Goal: Task Accomplishment & Management: Manage account settings

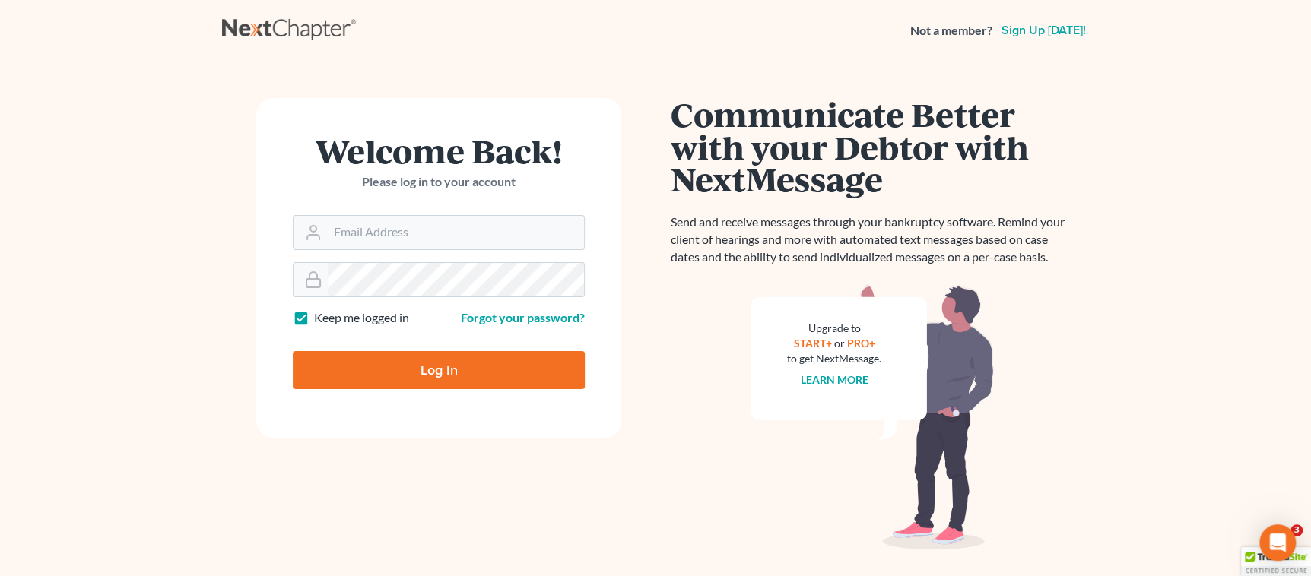
click at [350, 373] on input "Log In" at bounding box center [439, 370] width 292 height 38
type input "Thinking..."
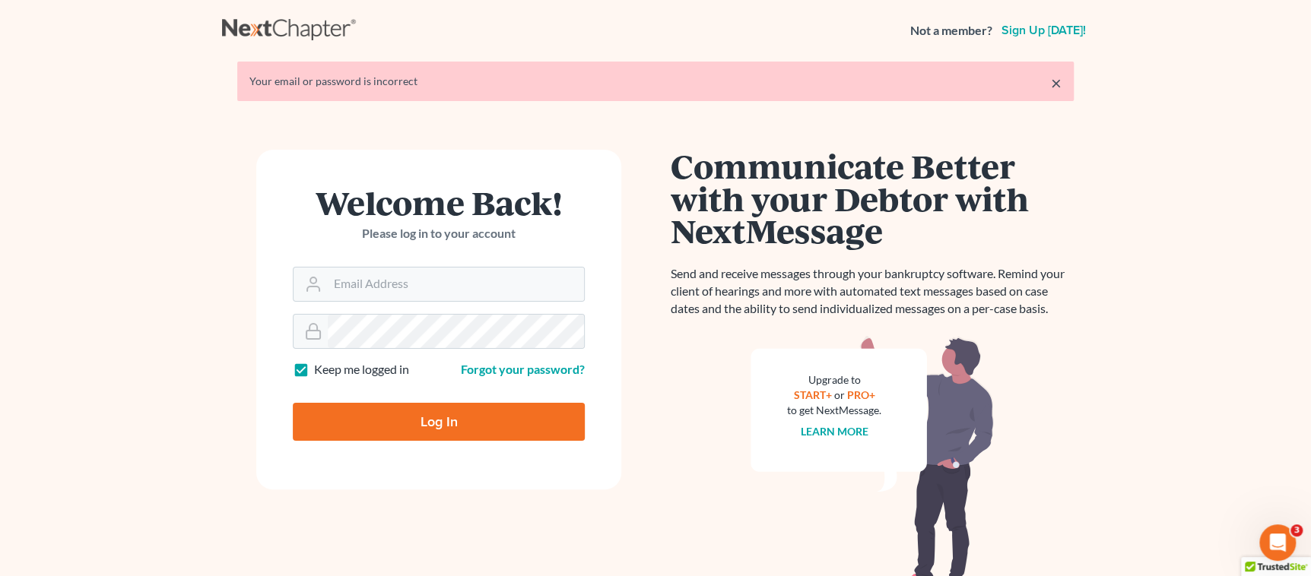
click at [360, 414] on input "Log In" at bounding box center [439, 422] width 292 height 38
type input "Thinking..."
click at [385, 287] on input "Email Address" at bounding box center [456, 284] width 256 height 33
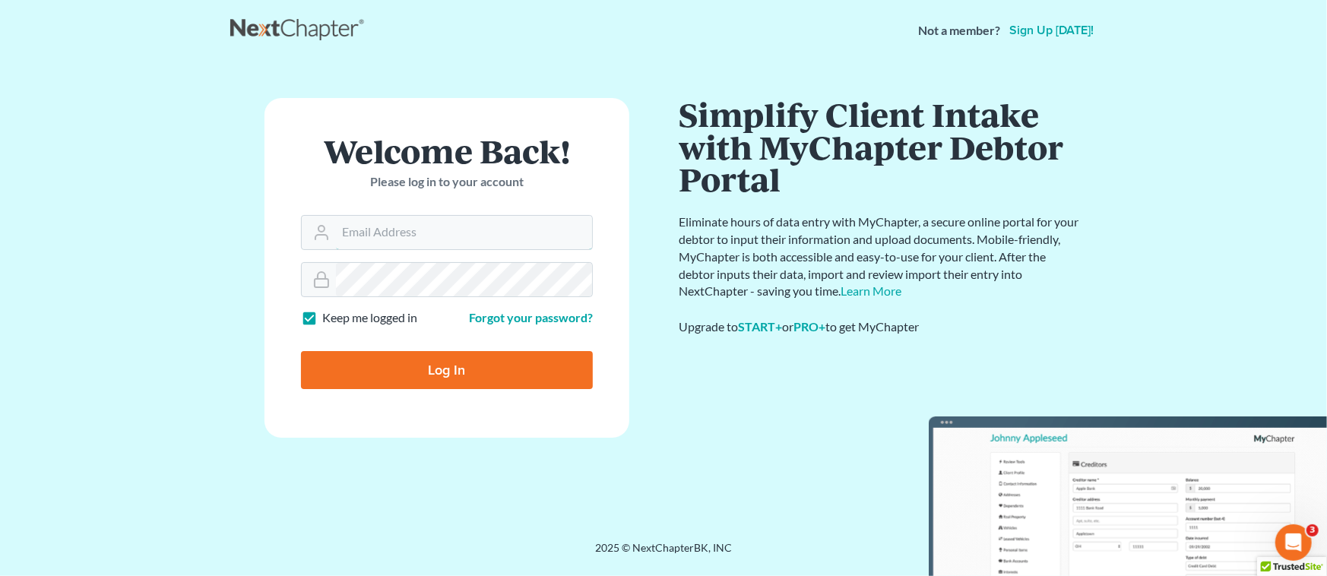
type input "[EMAIL_ADDRESS][DOMAIN_NAME]"
click at [420, 375] on input "Log In" at bounding box center [447, 370] width 292 height 38
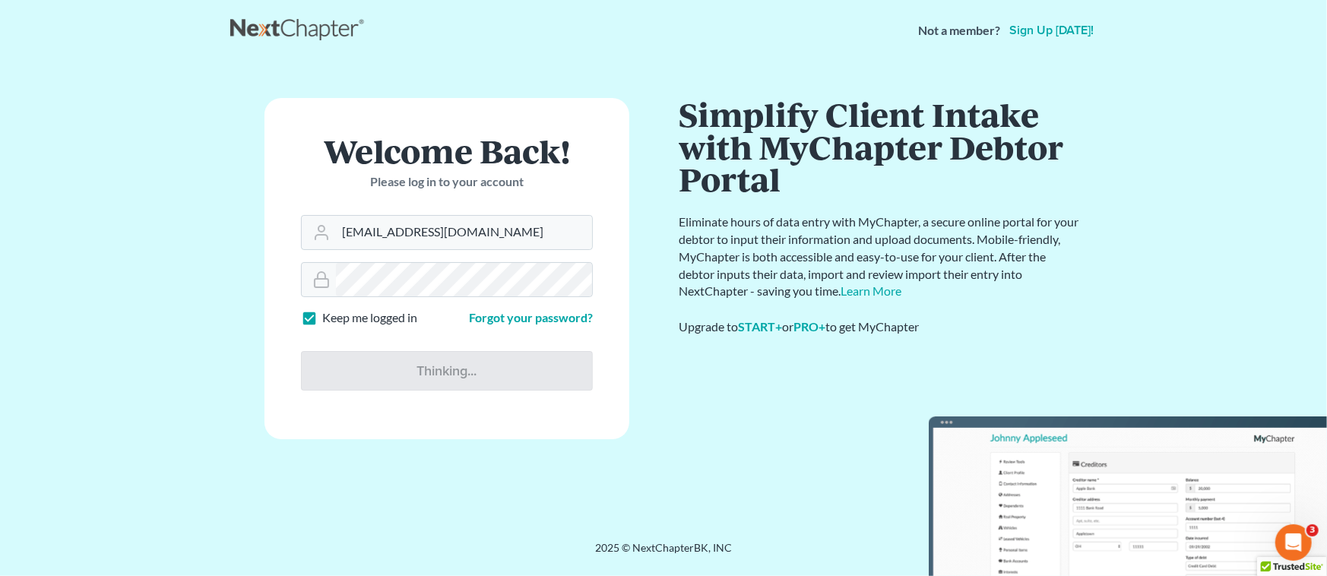
type input "Thinking..."
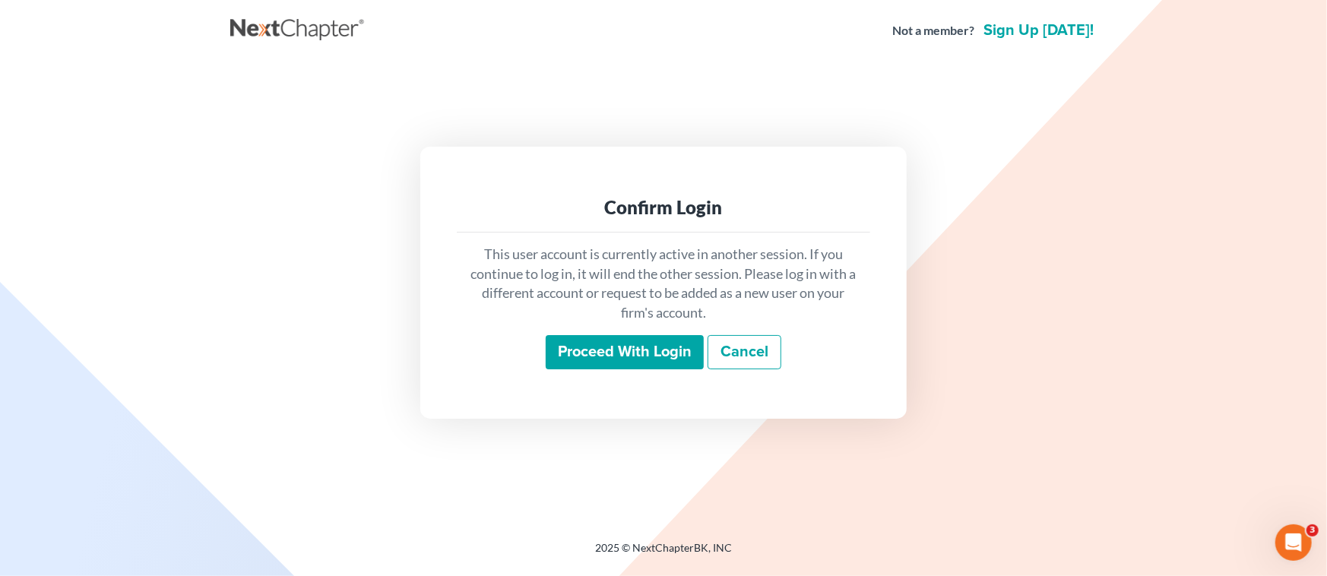
click at [589, 347] on input "Proceed with login" at bounding box center [625, 352] width 158 height 35
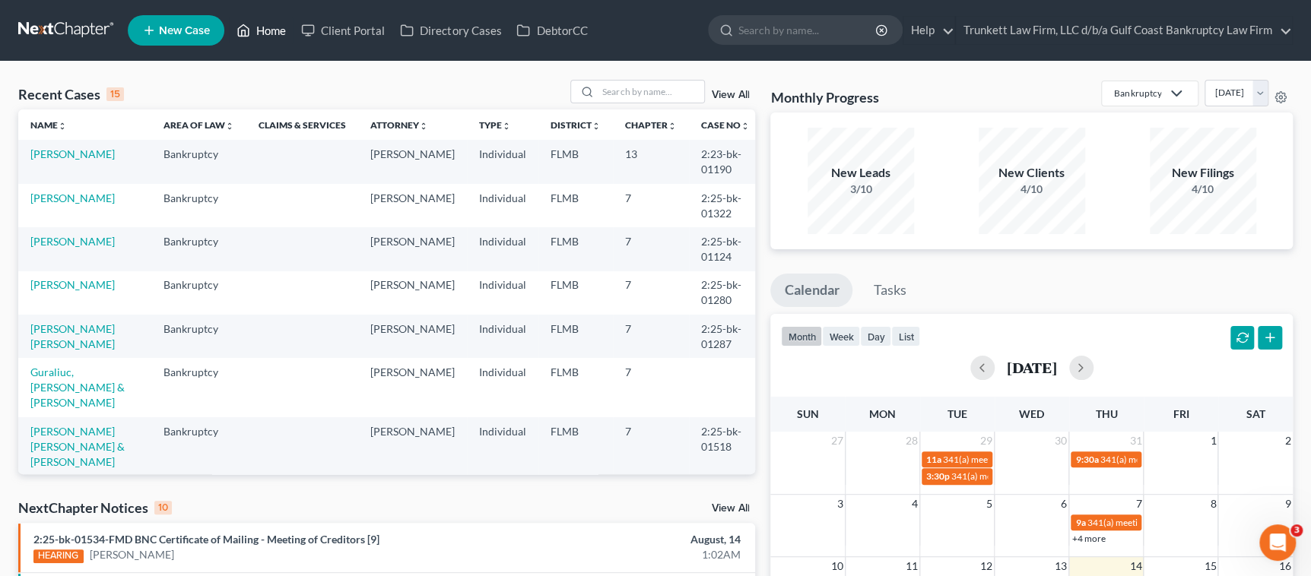
click at [274, 25] on link "Home" at bounding box center [261, 30] width 65 height 27
click at [630, 88] on input "search" at bounding box center [651, 92] width 106 height 22
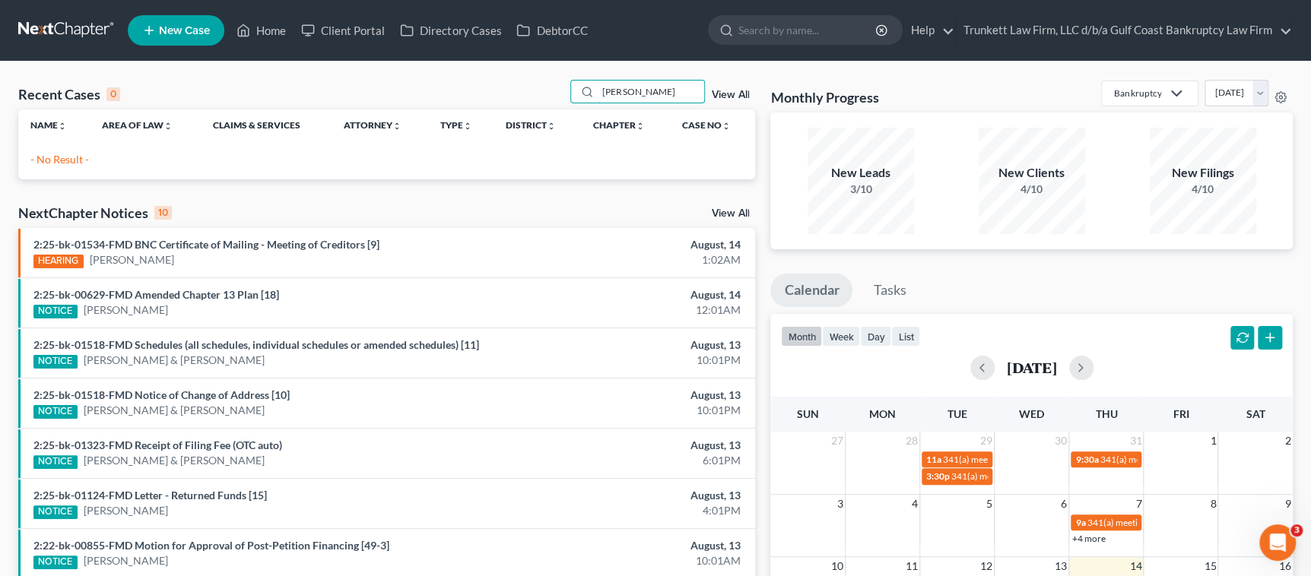
drag, startPoint x: 631, startPoint y: 90, endPoint x: 449, endPoint y: 109, distance: 182.7
click at [508, 103] on div "Recent Cases 0 [PERSON_NAME] View All" at bounding box center [386, 95] width 737 height 30
type input "[PERSON_NAME]"
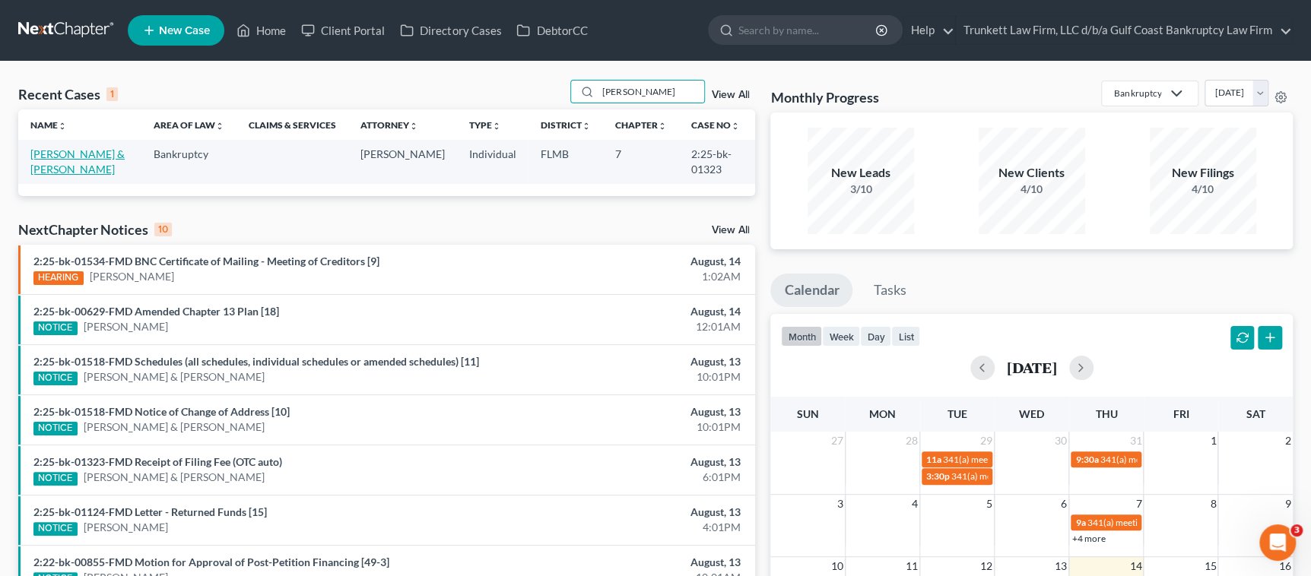
click at [51, 158] on link "[PERSON_NAME] & [PERSON_NAME]" at bounding box center [77, 161] width 94 height 28
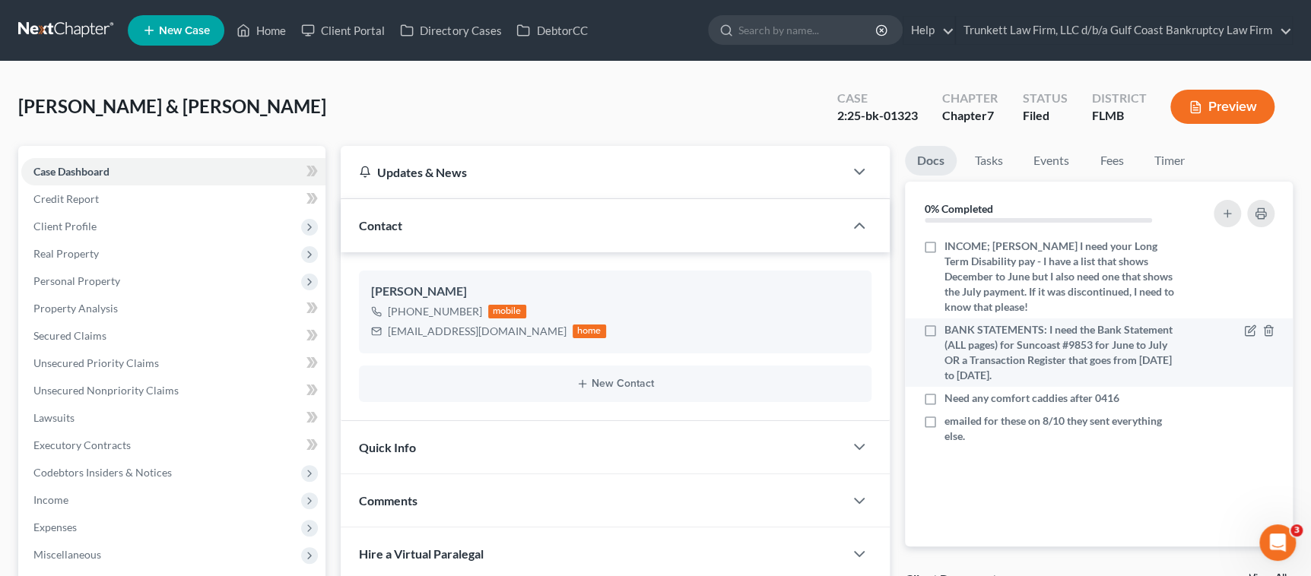
drag, startPoint x: 943, startPoint y: 314, endPoint x: 1042, endPoint y: 360, distance: 108.8
click at [1042, 360] on div "BANK STATEMENTS: I need the Bank Statement (ALL pages) for Suncoast #9853 for J…" at bounding box center [1053, 352] width 260 height 61
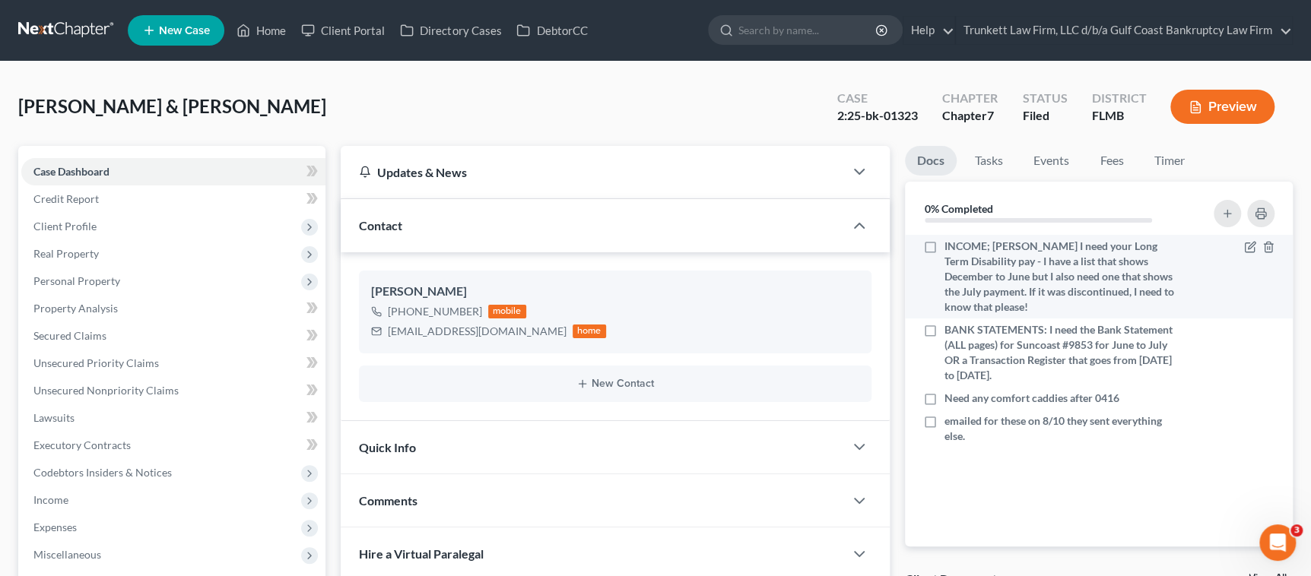
copy span "BANK STATEMENTS: I need the Bank Statement (ALL pages) for Suncoast #9853 for J…"
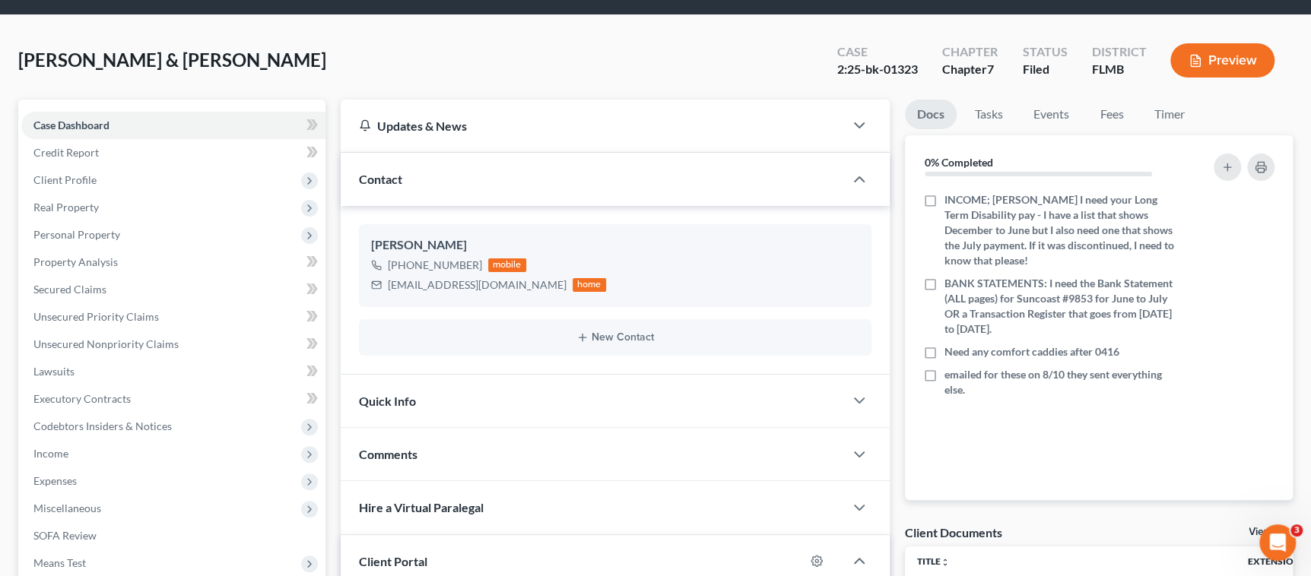
scroll to position [114, 0]
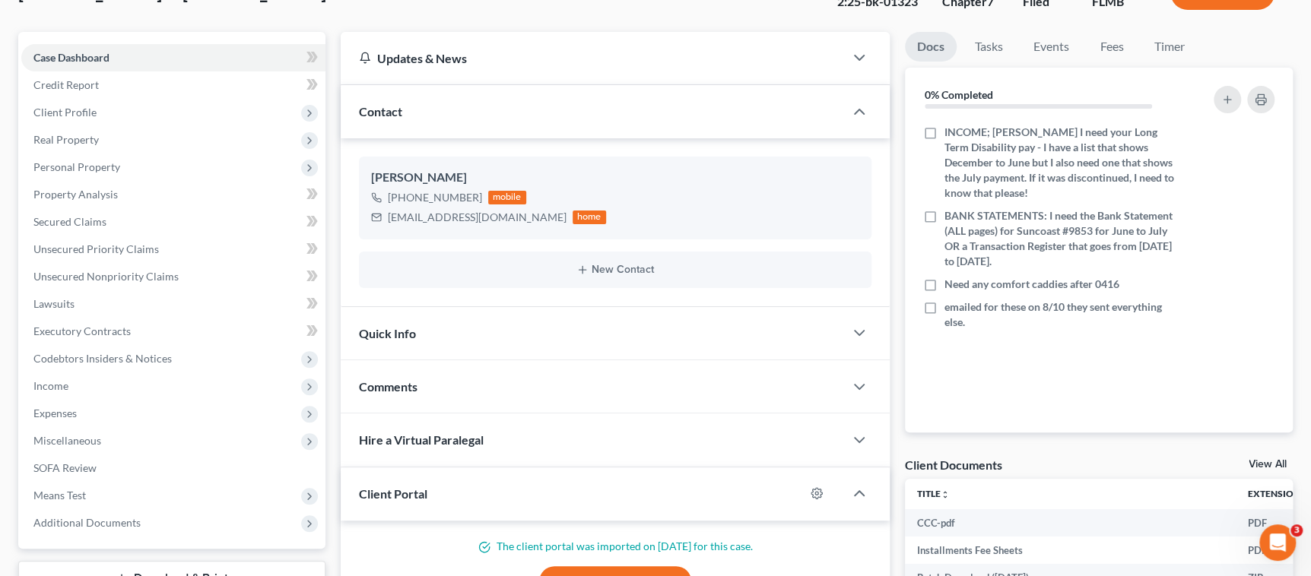
click at [1076, 334] on div "Nothing here yet! INCOME; [PERSON_NAME] I need your Long Term Disability pay - …" at bounding box center [1099, 277] width 388 height 312
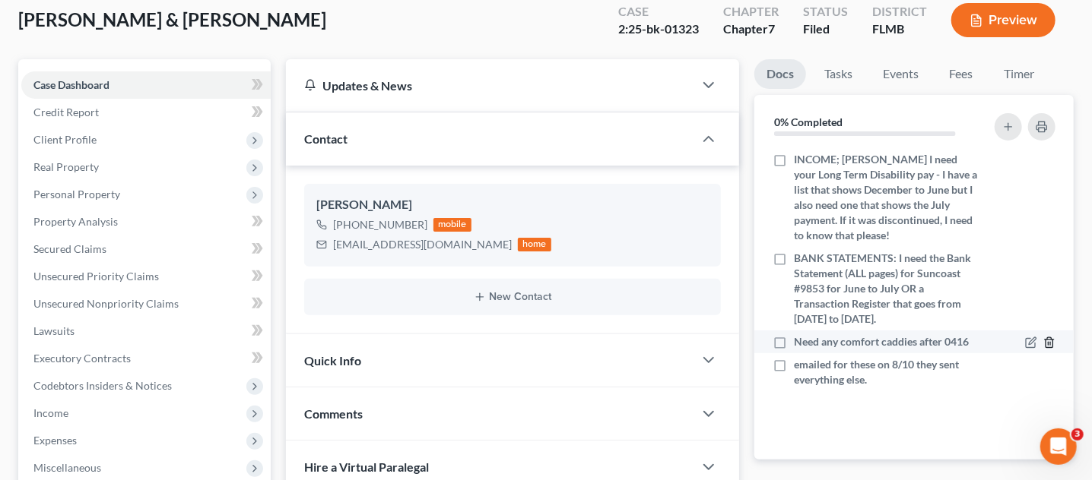
click at [1050, 343] on line "button" at bounding box center [1050, 344] width 0 height 3
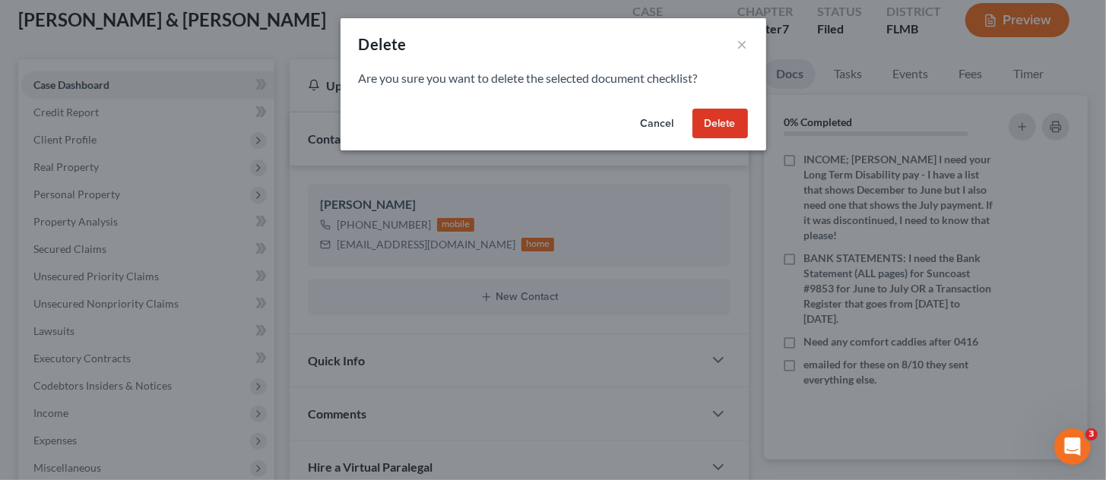
click at [720, 118] on button "Delete" at bounding box center [720, 124] width 55 height 30
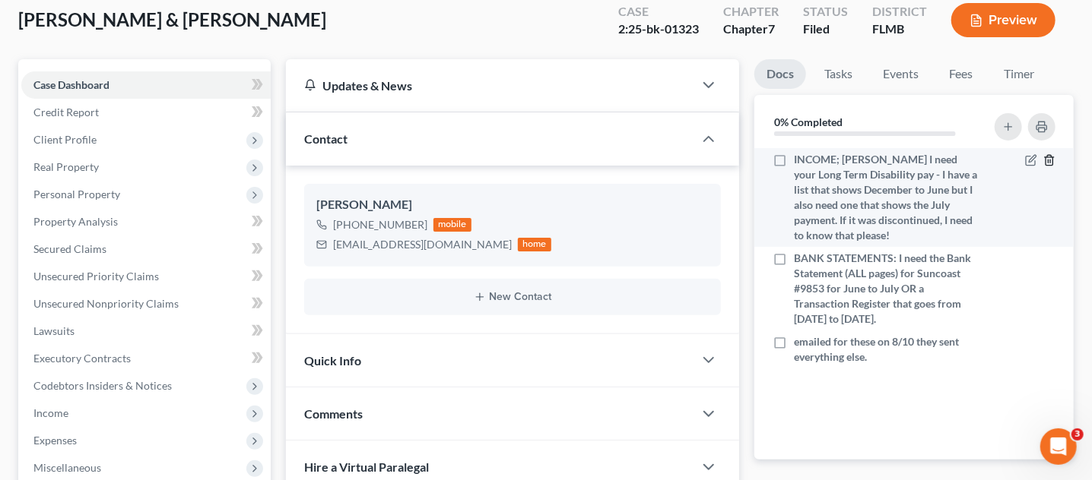
click at [1048, 163] on icon "button" at bounding box center [1049, 160] width 12 height 12
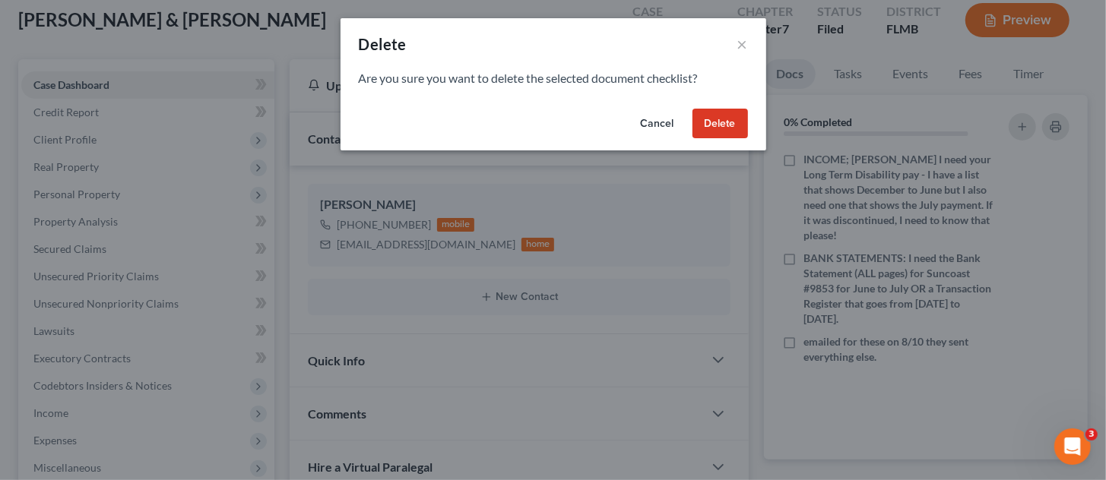
click at [705, 124] on button "Delete" at bounding box center [720, 124] width 55 height 30
